Goal: Task Accomplishment & Management: Use online tool/utility

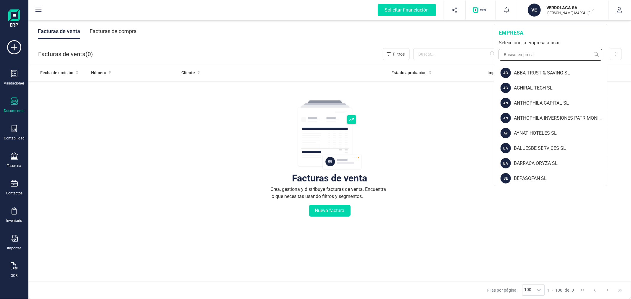
click at [542, 54] on input "text" at bounding box center [551, 55] width 104 height 12
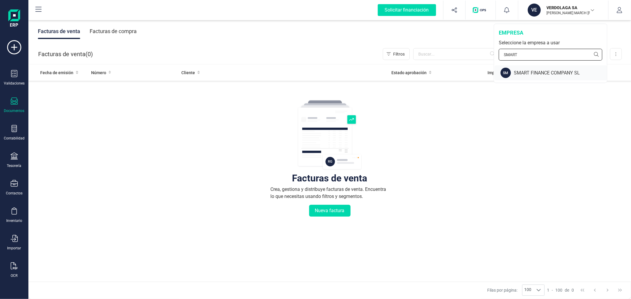
type input "SMART"
click at [543, 73] on div "SMART FINANCE COMPANY SL" at bounding box center [560, 73] width 93 height 7
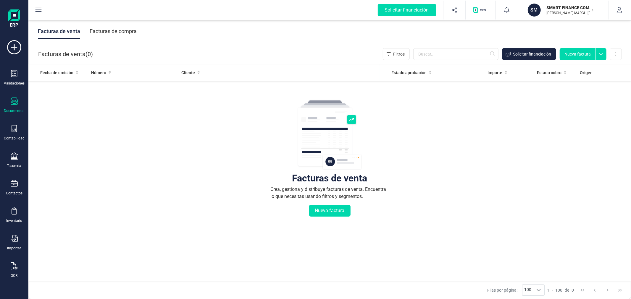
click at [116, 28] on div "Facturas de compra" at bounding box center [113, 31] width 47 height 15
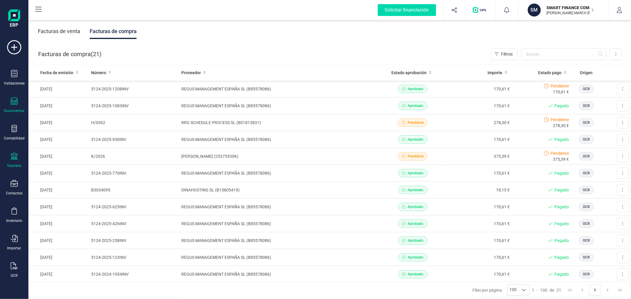
click at [12, 157] on icon at bounding box center [14, 156] width 7 height 7
click at [60, 125] on span "Cartera" at bounding box center [60, 126] width 28 height 7
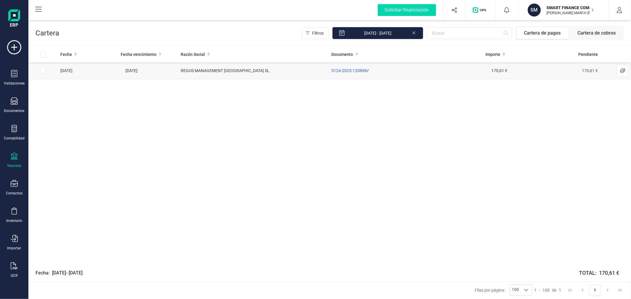
click at [43, 71] on input "Row Selected e42452ee-dcdb-4671-8999-bf44e194511e" at bounding box center [43, 71] width 6 height 6
checkbox input "true"
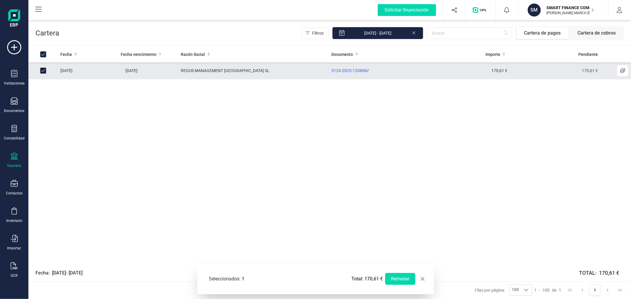
checkbox input "true"
click at [400, 278] on button "Remesar" at bounding box center [400, 279] width 30 height 12
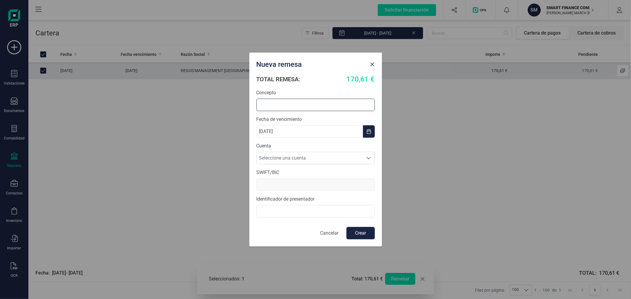
click at [304, 102] on input "text" at bounding box center [316, 105] width 118 height 12
type input "REMESA REGUS AGOSTO"
click at [312, 157] on span "Seleccione una cuenta" at bounding box center [310, 158] width 107 height 12
click at [303, 175] on li "[FINANCIAL_ID]" at bounding box center [316, 173] width 118 height 12
type input "[SWIFT_CODE]"
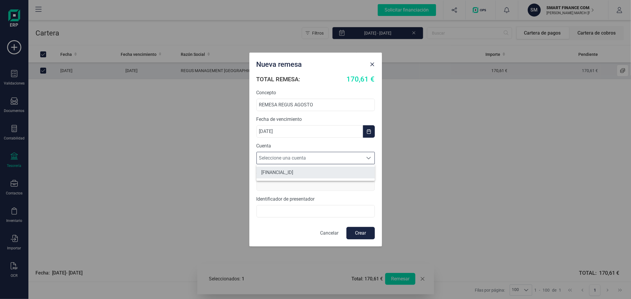
type input "B75332114000"
click at [354, 235] on button "Crear" at bounding box center [361, 233] width 28 height 12
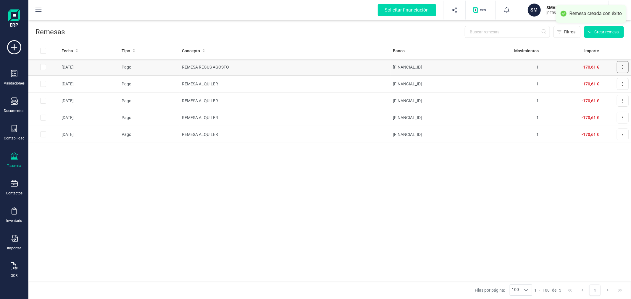
click at [622, 68] on button at bounding box center [623, 67] width 12 height 12
click at [613, 83] on span "Descargar documento" at bounding box center [603, 82] width 41 height 6
click at [351, 187] on div "Fecha Tipo Concepto Banco Movimientos Importe [DATE] Pago REMESA REGUS AGOSTO […" at bounding box center [329, 162] width 603 height 239
click at [10, 159] on div "Tesorería" at bounding box center [14, 161] width 24 height 16
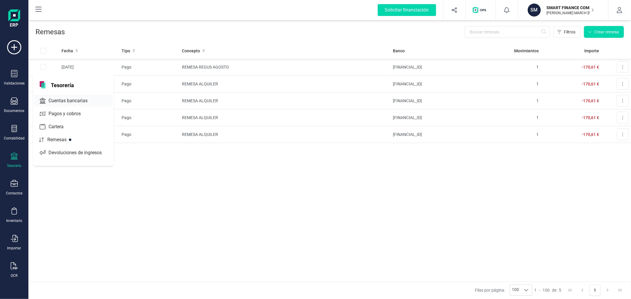
click at [56, 101] on span "Cuentas bancarias" at bounding box center [72, 100] width 52 height 7
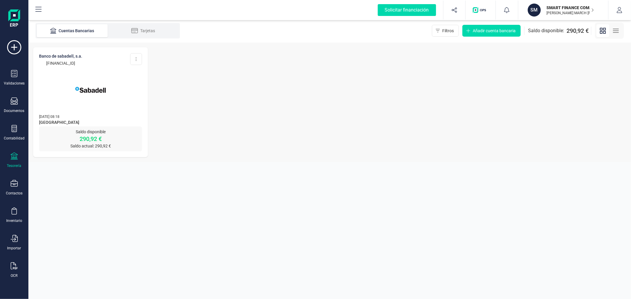
click at [172, 206] on section "Cuentas Bancarias Tarjetas Filtros Añadir cuenta bancaria Saldo disponible: 290…" at bounding box center [329, 159] width 603 height 281
click at [13, 71] on icon at bounding box center [14, 73] width 7 height 7
